Goal: Task Accomplishment & Management: Manage account settings

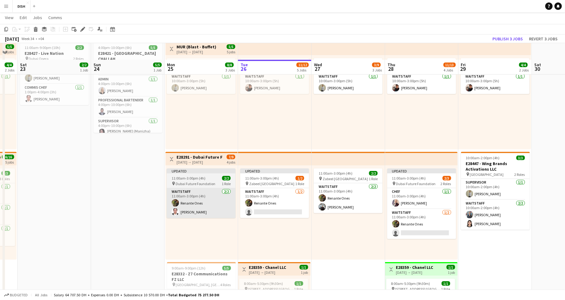
scroll to position [55, 0]
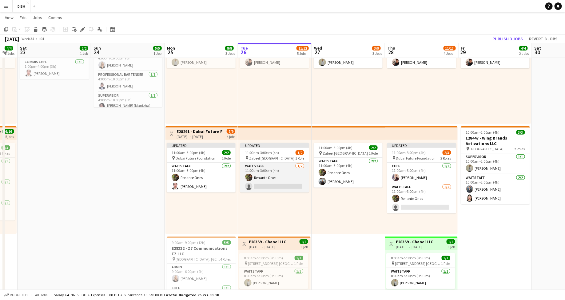
click at [267, 166] on app-card-role "Waitstaff [DATE] 11:00am-3:00pm (4h) Renante Ones single-neutral-actions" at bounding box center [274, 177] width 69 height 30
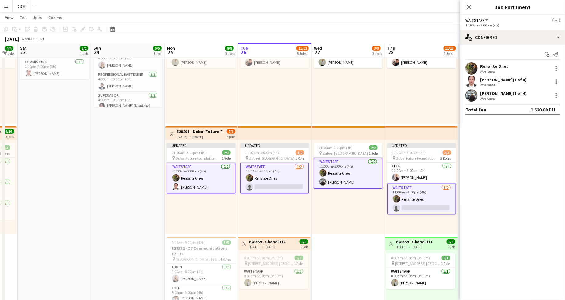
click at [298, 171] on app-card-role "Waitstaff [DATE] 11:00am-3:00pm (4h) Renante Ones single-neutral-actions" at bounding box center [274, 177] width 69 height 31
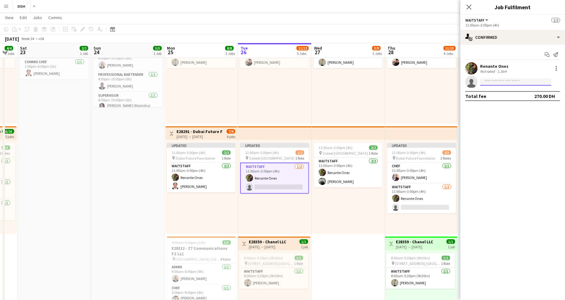
click at [501, 83] on input at bounding box center [515, 81] width 71 height 7
type input "********"
click at [519, 93] on span "[PERSON_NAME] Active" at bounding box center [516, 90] width 62 height 5
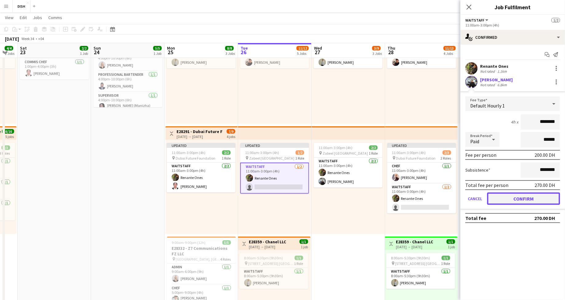
click at [528, 199] on button "Confirm" at bounding box center [523, 198] width 73 height 12
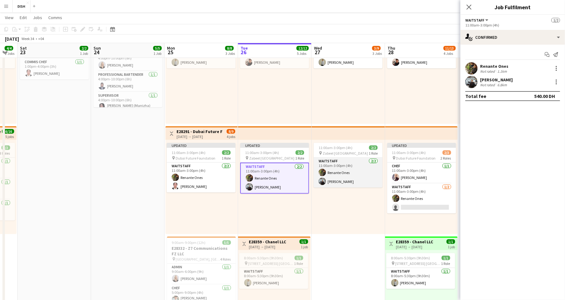
click at [338, 166] on app-card-role "Waitstaff [DATE] 11:00am-3:00pm (4h) Renante Ones [PERSON_NAME]" at bounding box center [348, 173] width 69 height 30
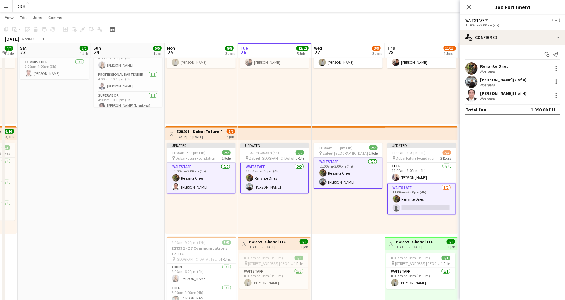
click at [350, 171] on app-card-role "Waitstaff [DATE] 11:00am-3:00pm (4h) Renante Ones [PERSON_NAME]" at bounding box center [348, 173] width 69 height 31
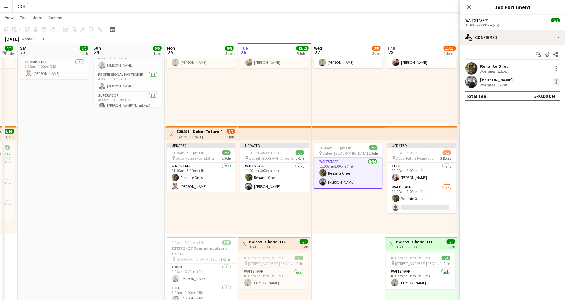
click at [556, 80] on div at bounding box center [556, 79] width 1 height 1
click at [536, 135] on span "Remove" at bounding box center [527, 137] width 18 height 5
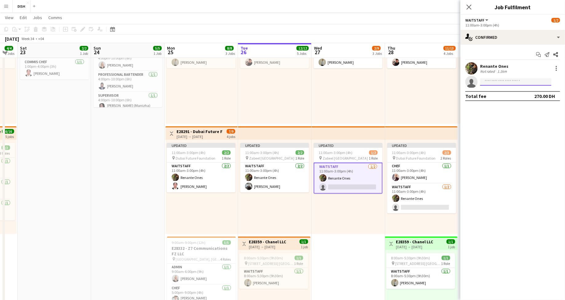
click at [495, 78] on input at bounding box center [515, 81] width 71 height 7
type input "*****"
click at [498, 91] on span "[PERSON_NAME]" at bounding box center [502, 90] width 35 height 5
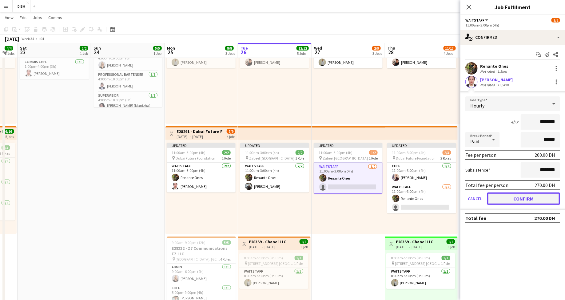
click at [538, 197] on button "Confirm" at bounding box center [523, 198] width 73 height 12
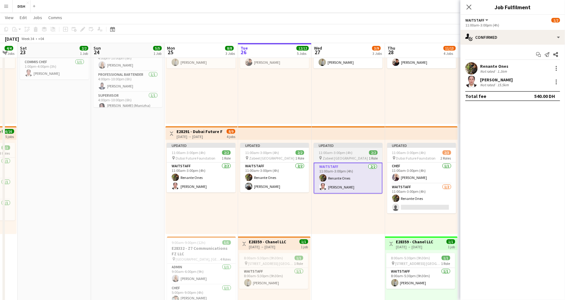
click at [346, 152] on span "11:00am-3:00pm (4h)" at bounding box center [336, 152] width 34 height 5
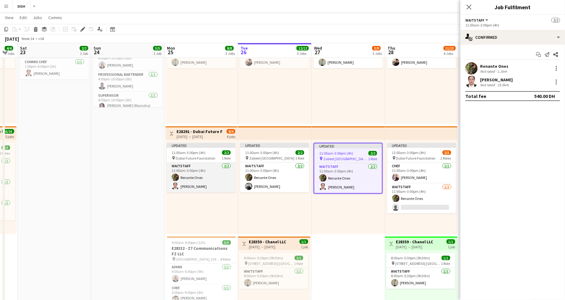
click at [209, 188] on app-card-role "Waitstaff [DATE] 11:00am-3:00pm (4h) Renante Ones [PERSON_NAME]" at bounding box center [201, 177] width 69 height 30
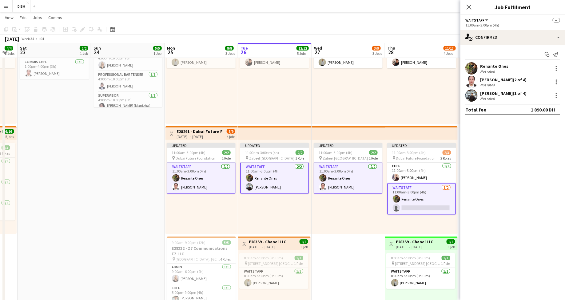
click at [216, 187] on app-card-role "Waitstaff [DATE] 11:00am-3:00pm (4h) Renante Ones [PERSON_NAME]" at bounding box center [201, 177] width 69 height 31
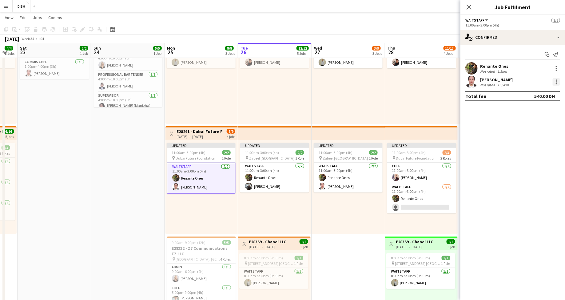
click at [555, 83] on div at bounding box center [556, 81] width 7 height 7
click at [546, 141] on button "Remove" at bounding box center [537, 137] width 48 height 15
click at [515, 82] on input at bounding box center [515, 81] width 71 height 7
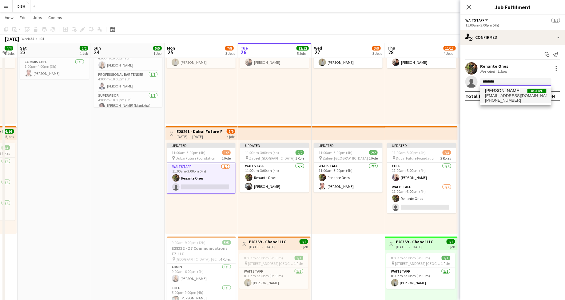
type input "********"
click at [507, 89] on span "[PERSON_NAME]" at bounding box center [502, 90] width 35 height 5
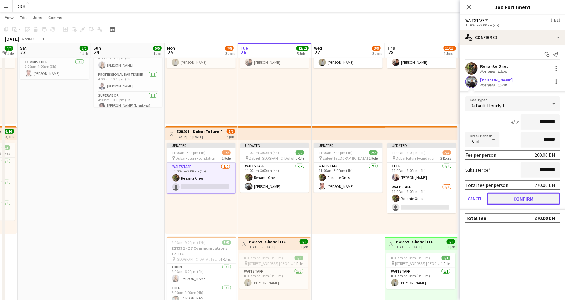
click at [539, 196] on button "Confirm" at bounding box center [523, 198] width 73 height 12
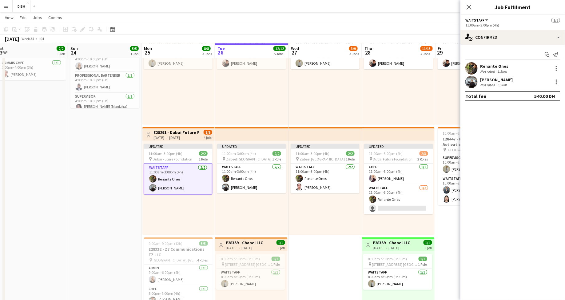
scroll to position [0, 163]
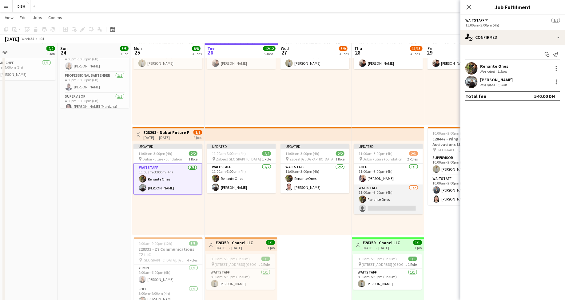
click at [375, 203] on app-card-role "Waitstaff [DATE] 11:00am-3:00pm (4h) Renante Ones single-neutral-actions" at bounding box center [388, 199] width 69 height 30
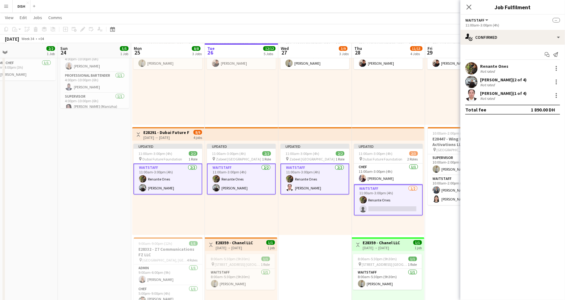
click at [386, 204] on app-card-role "Waitstaff [DATE] 11:00am-3:00pm (4h) Renante Ones single-neutral-actions" at bounding box center [388, 199] width 69 height 31
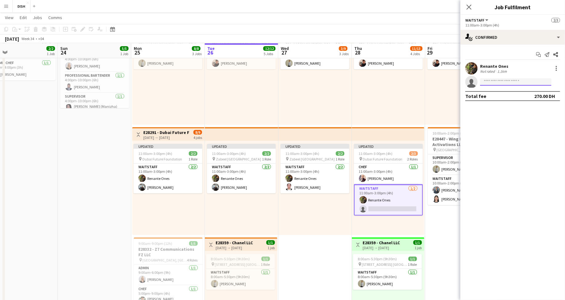
click at [491, 81] on input at bounding box center [515, 81] width 71 height 7
type input "*****"
click at [496, 96] on span "Busy with another job on DISH." at bounding box center [516, 96] width 62 height 6
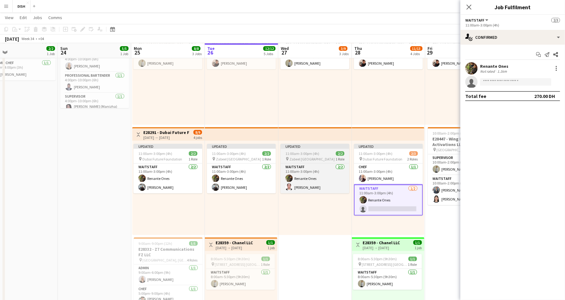
click at [319, 154] on div "11:00am-3:00pm (4h) 2/2" at bounding box center [315, 153] width 69 height 5
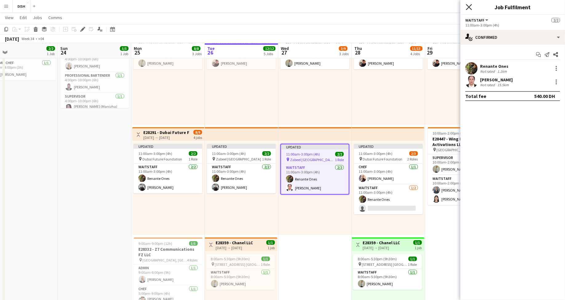
click at [471, 7] on icon "Close pop-in" at bounding box center [469, 7] width 6 height 6
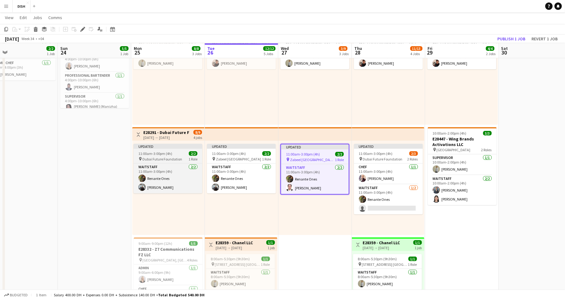
click at [169, 153] on span "11:00am-3:00pm (4h)" at bounding box center [155, 153] width 34 height 5
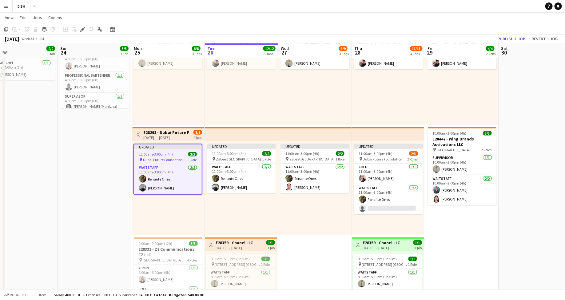
click at [363, 136] on app-top-bar at bounding box center [388, 134] width 73 height 14
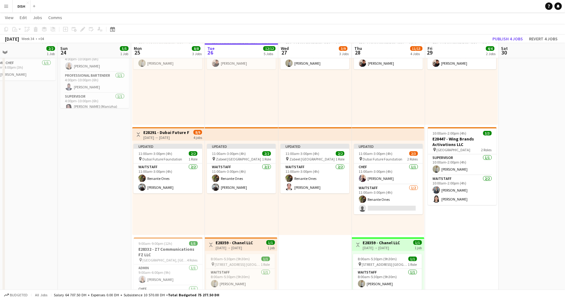
click at [314, 131] on app-top-bar at bounding box center [315, 134] width 74 height 14
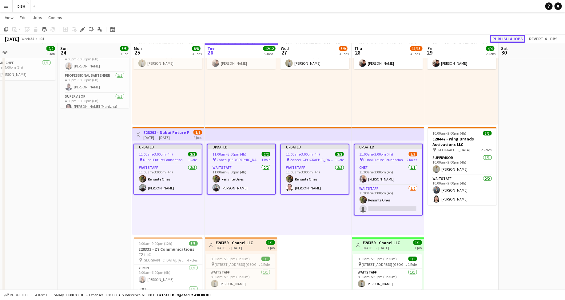
click at [509, 38] on button "Publish 4 jobs" at bounding box center [507, 39] width 35 height 8
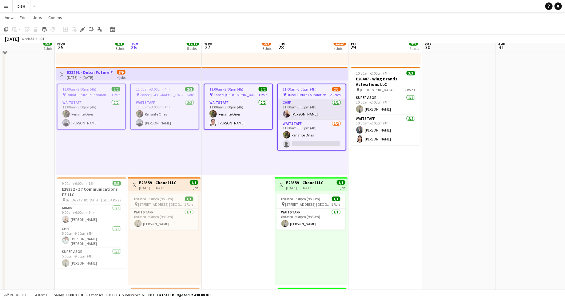
scroll to position [117, 0]
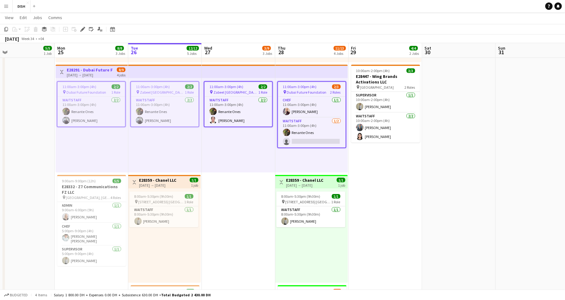
click at [378, 211] on app-date-cell "10:00am-3:00pm (5h) 1/1 pin [GEOGRAPHIC_DATA], Sheikh Zayed Rd - Al Quoz - Al Q…" at bounding box center [386, 216] width 74 height 529
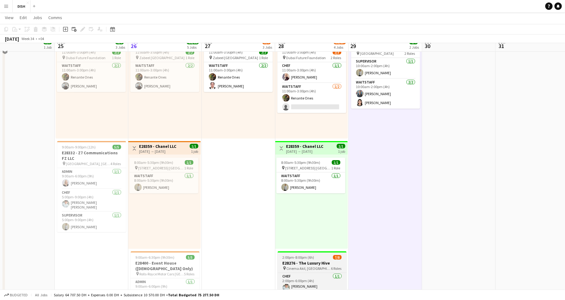
scroll to position [137, 0]
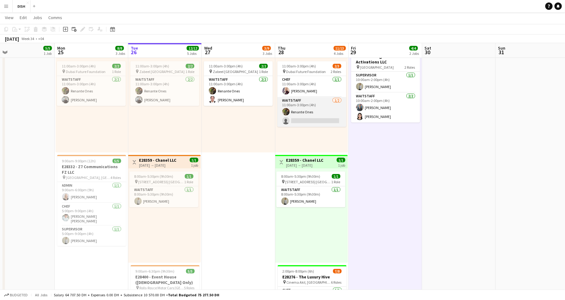
click at [328, 112] on app-card-role "Waitstaff [DATE] 11:00am-3:00pm (4h) Renante Ones single-neutral-actions" at bounding box center [312, 112] width 69 height 30
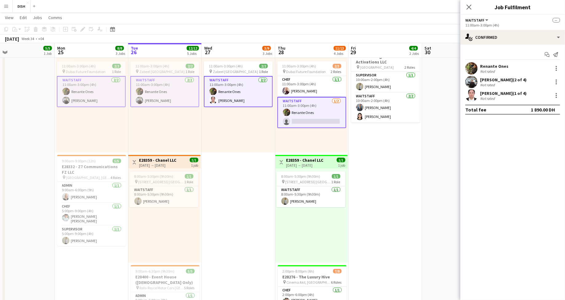
click at [321, 111] on app-card-role "Waitstaff [DATE] 11:00am-3:00pm (4h) Renante Ones single-neutral-actions" at bounding box center [312, 112] width 69 height 31
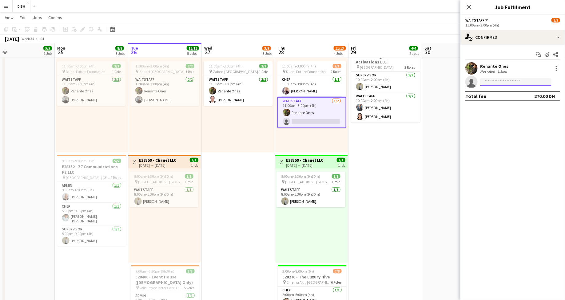
click at [505, 83] on input at bounding box center [515, 81] width 71 height 7
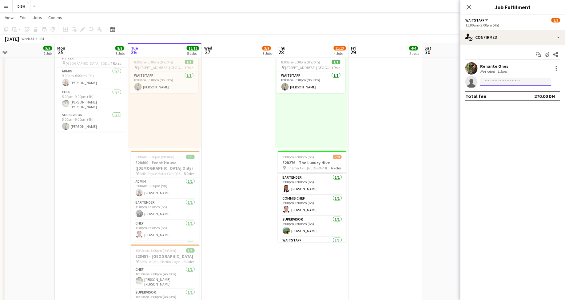
scroll to position [48, 0]
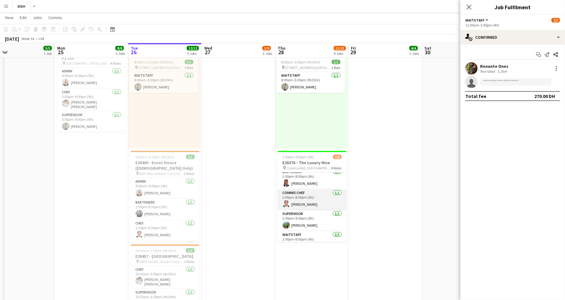
click at [305, 204] on app-card-role "Commis Chef [DATE] 2:00pm-8:00pm (6h) [PERSON_NAME]" at bounding box center [312, 199] width 69 height 21
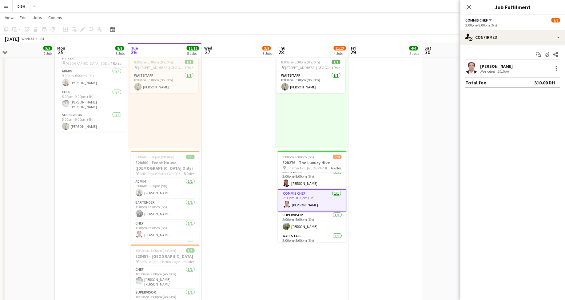
click at [311, 200] on app-card-role "Commis Chef [DATE] 2:00pm-8:00pm (6h) [PERSON_NAME]" at bounding box center [312, 200] width 69 height 22
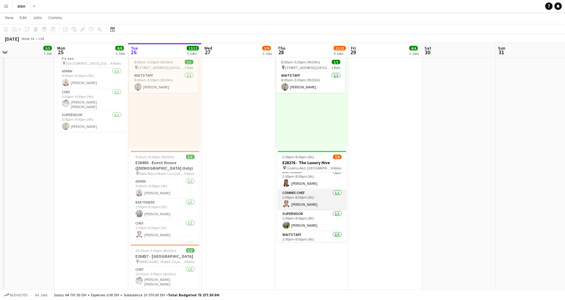
click at [311, 200] on app-card-role "Commis Chef [DATE] 2:00pm-8:00pm (6h) [PERSON_NAME]" at bounding box center [312, 199] width 69 height 21
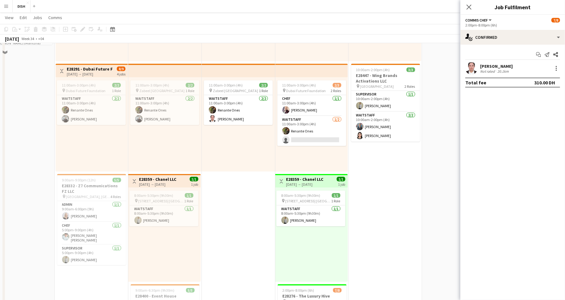
scroll to position [0, 0]
